Goal: Information Seeking & Learning: Learn about a topic

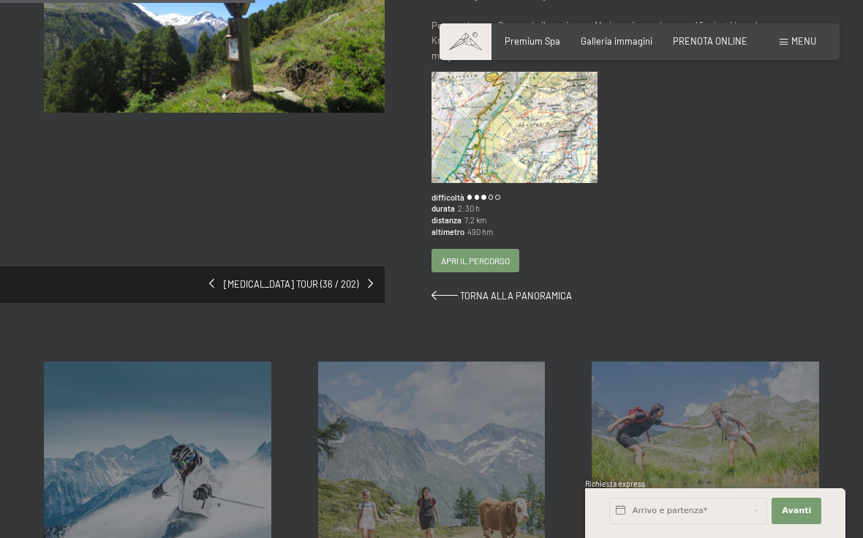
scroll to position [233, 0]
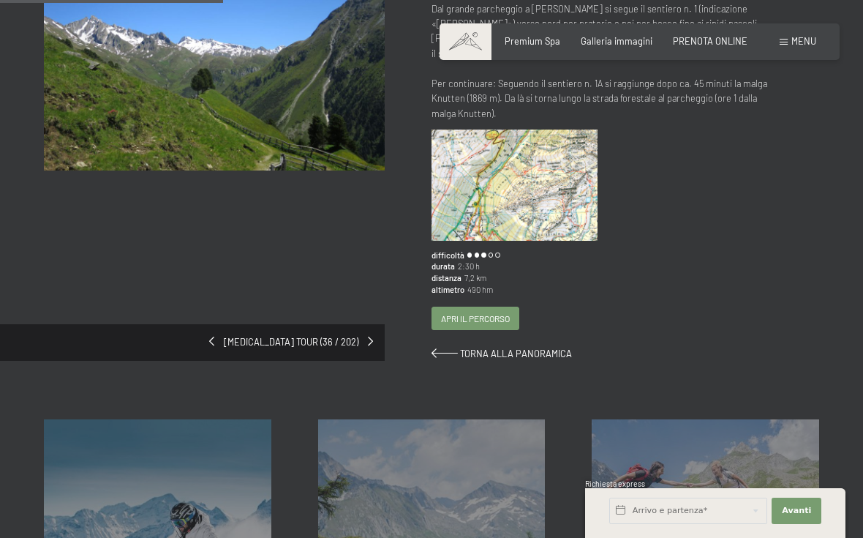
click at [507, 317] on div "Apri il percorso" at bounding box center [475, 318] width 86 height 22
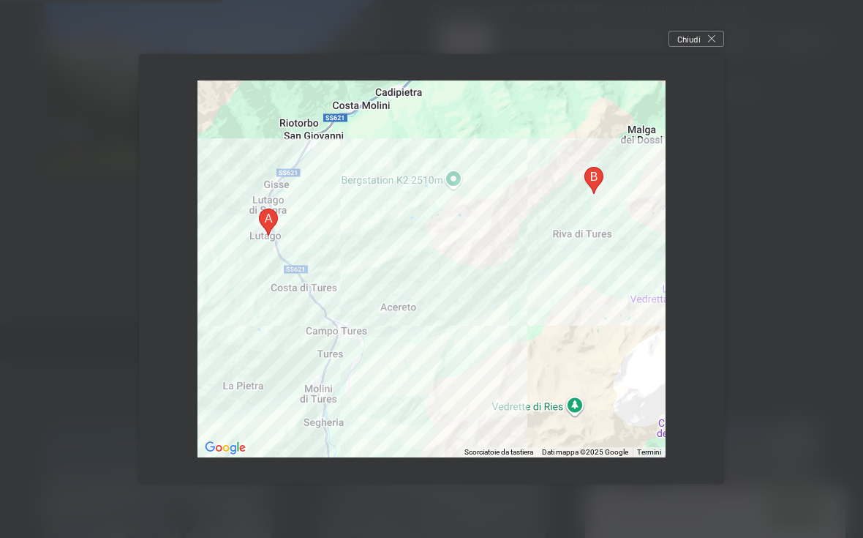
click at [697, 45] on span "Chiudi" at bounding box center [688, 39] width 23 height 12
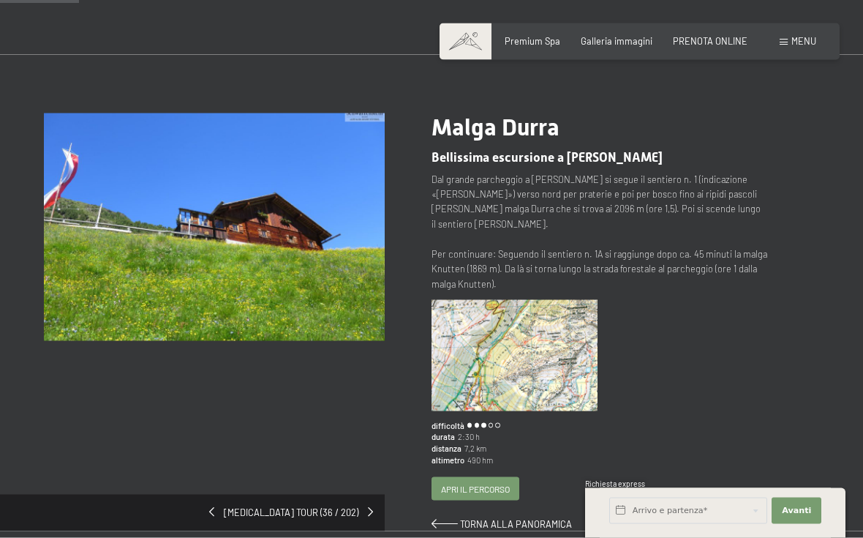
scroll to position [3, 0]
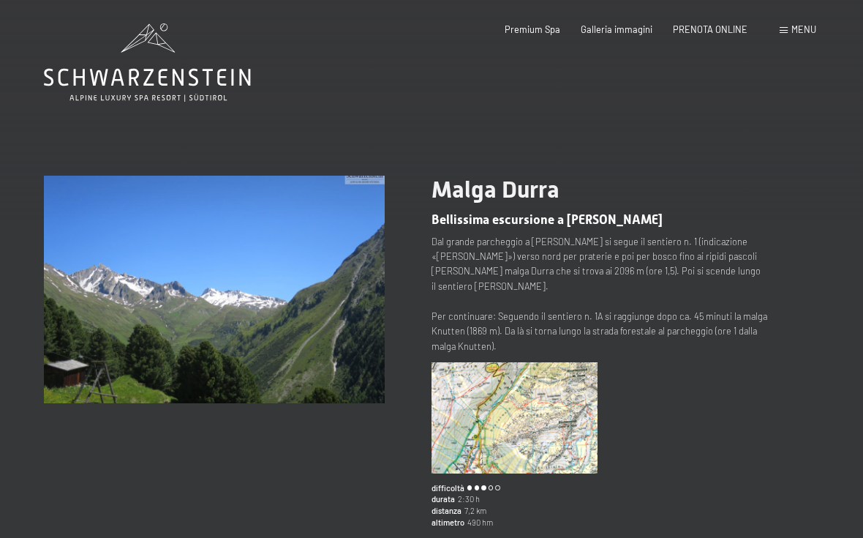
click at [333, 253] on img at bounding box center [214, 289] width 341 height 227
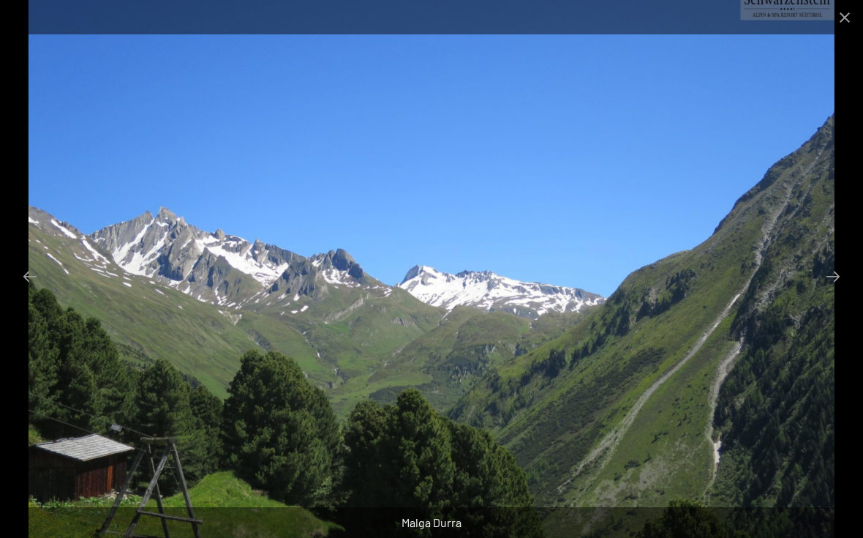
click at [828, 278] on button "Next slide" at bounding box center [833, 276] width 31 height 29
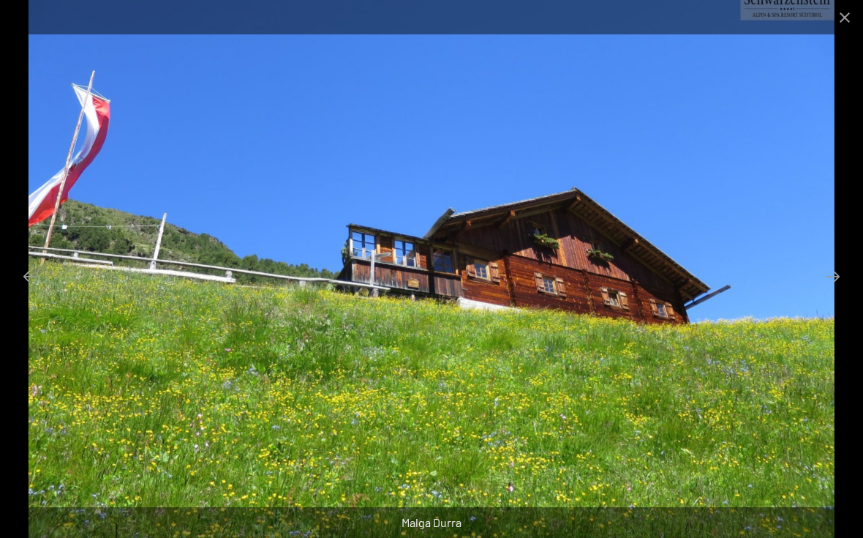
click at [832, 274] on button "Next slide" at bounding box center [833, 276] width 31 height 29
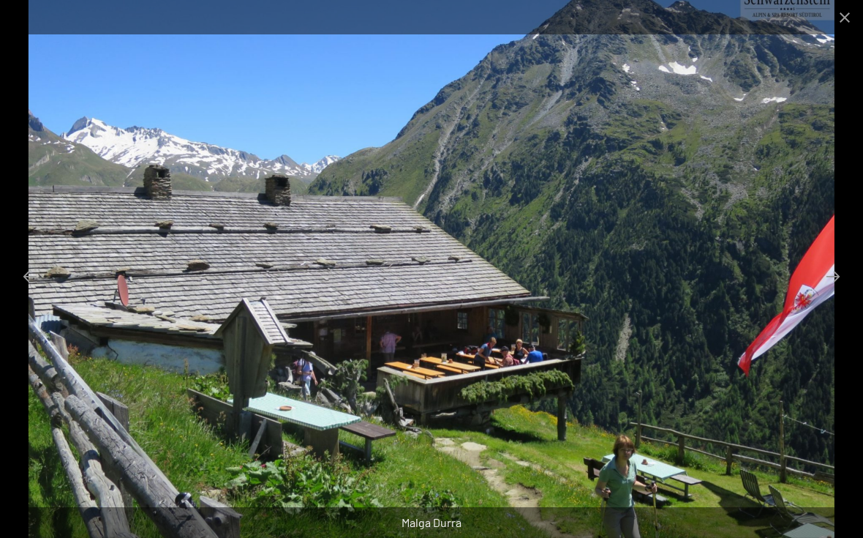
click at [832, 274] on button "Next slide" at bounding box center [833, 276] width 31 height 29
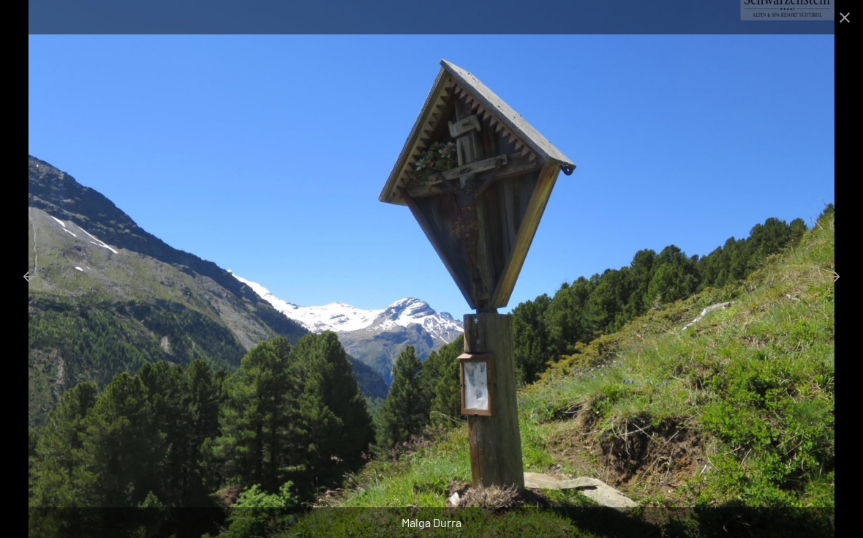
click at [829, 279] on button "Next slide" at bounding box center [833, 276] width 31 height 29
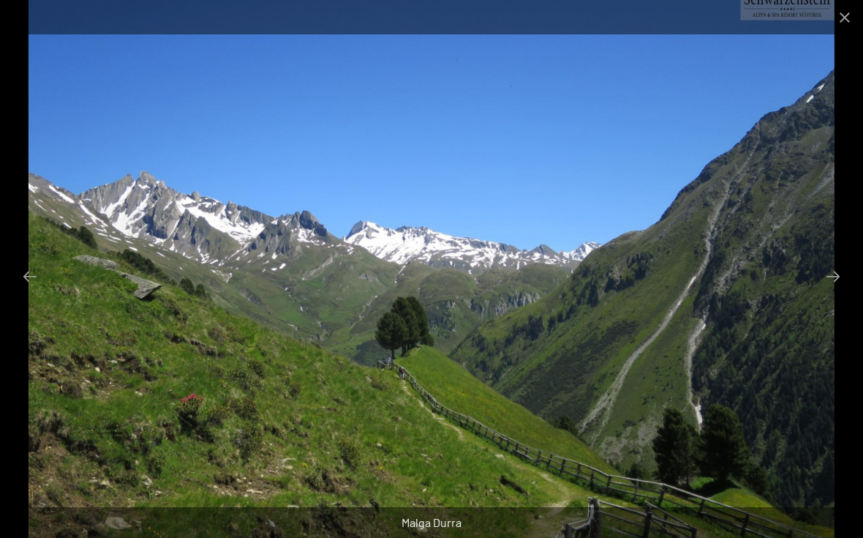
click at [834, 272] on button "Next slide" at bounding box center [833, 276] width 31 height 29
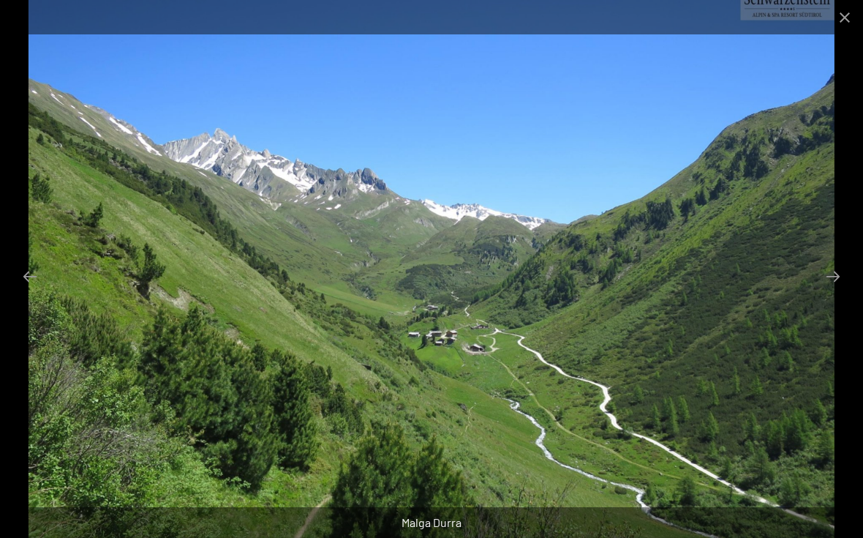
click at [827, 276] on button "Next slide" at bounding box center [833, 276] width 31 height 29
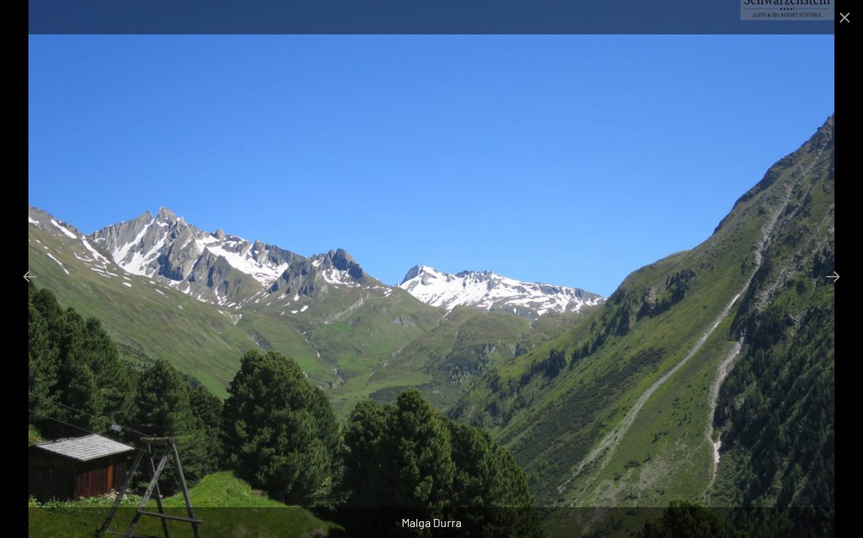
click at [824, 276] on button "Next slide" at bounding box center [833, 276] width 31 height 29
click at [828, 276] on button "Next slide" at bounding box center [833, 276] width 31 height 29
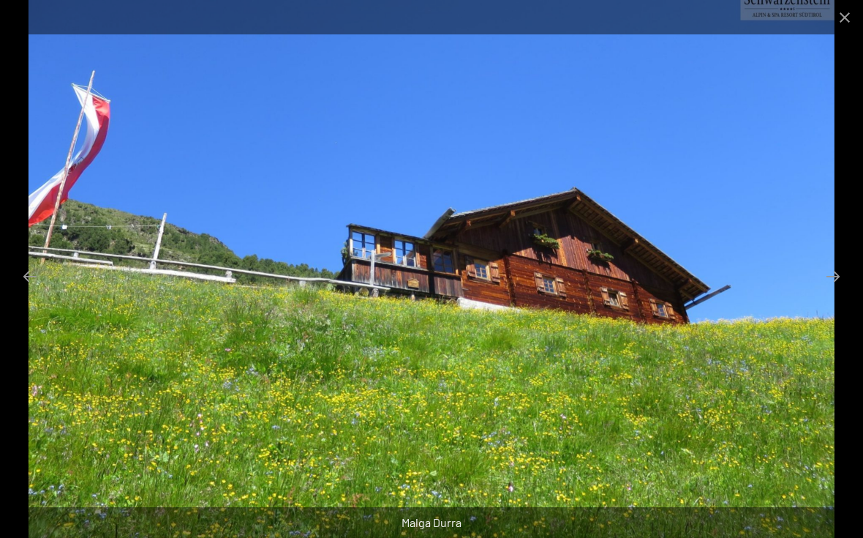
click at [830, 272] on button "Next slide" at bounding box center [833, 276] width 31 height 29
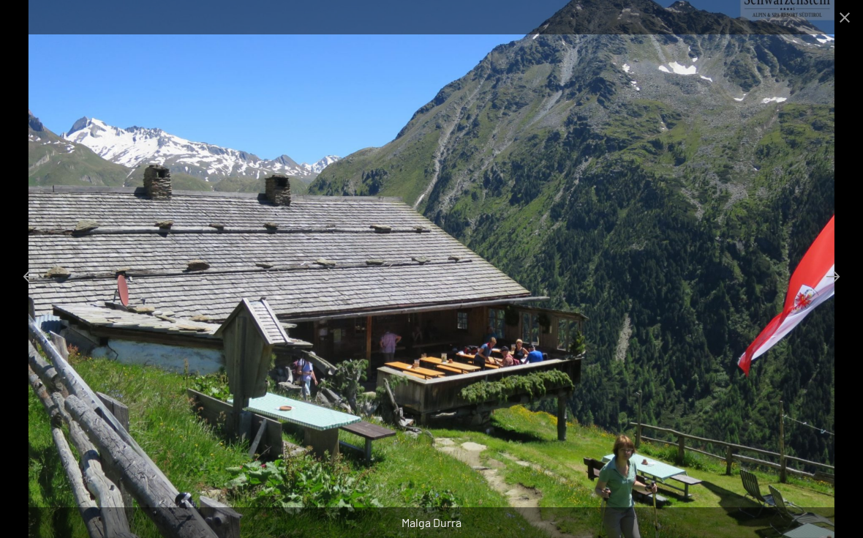
click at [833, 272] on button "Next slide" at bounding box center [833, 276] width 31 height 29
